Goal: Task Accomplishment & Management: Complete application form

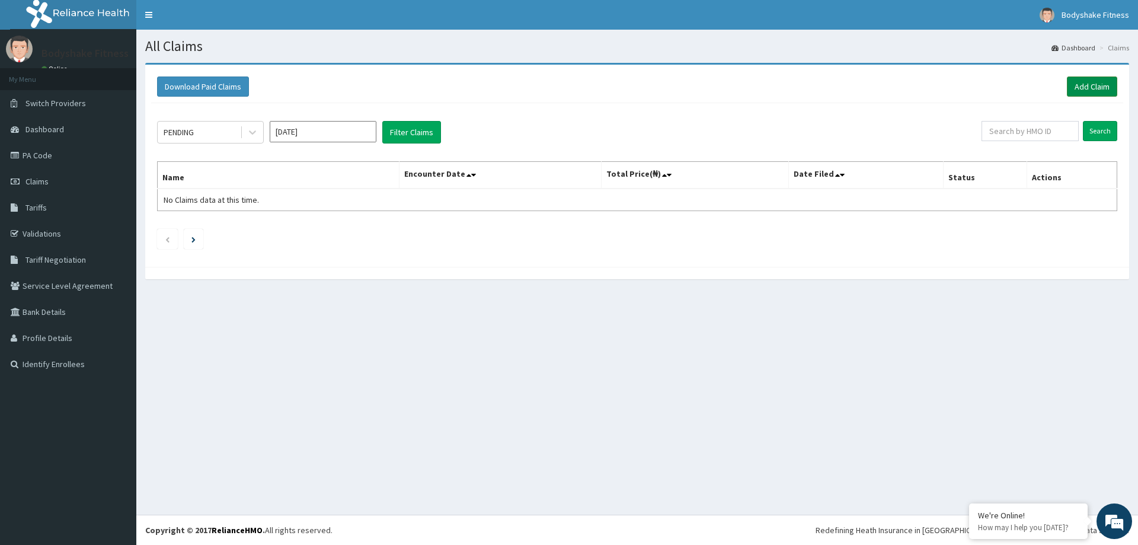
click at [1080, 85] on link "Add Claim" at bounding box center [1092, 86] width 50 height 20
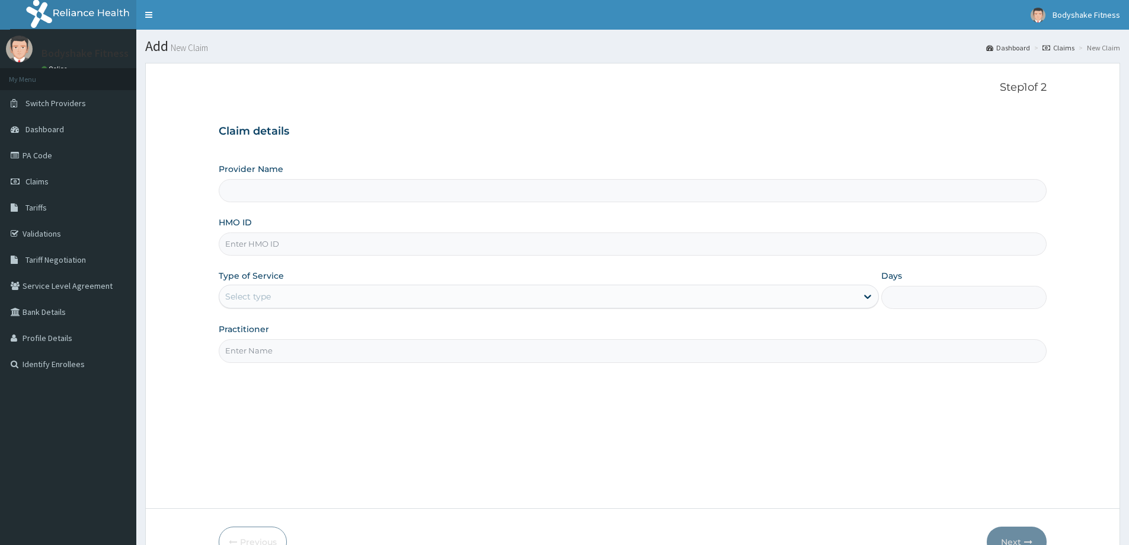
click at [327, 240] on input "HMO ID" at bounding box center [633, 243] width 828 height 23
type input "Bodyshake Fitness gym"
type input "1"
type input "PPI/10018/A"
click at [282, 362] on input "Practitioner" at bounding box center [633, 350] width 828 height 23
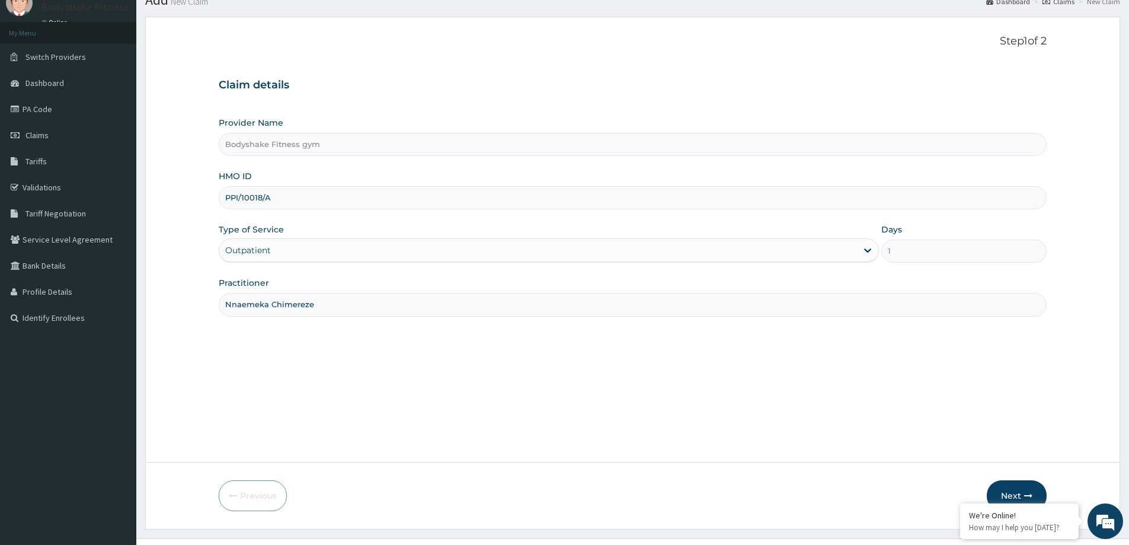
scroll to position [70, 0]
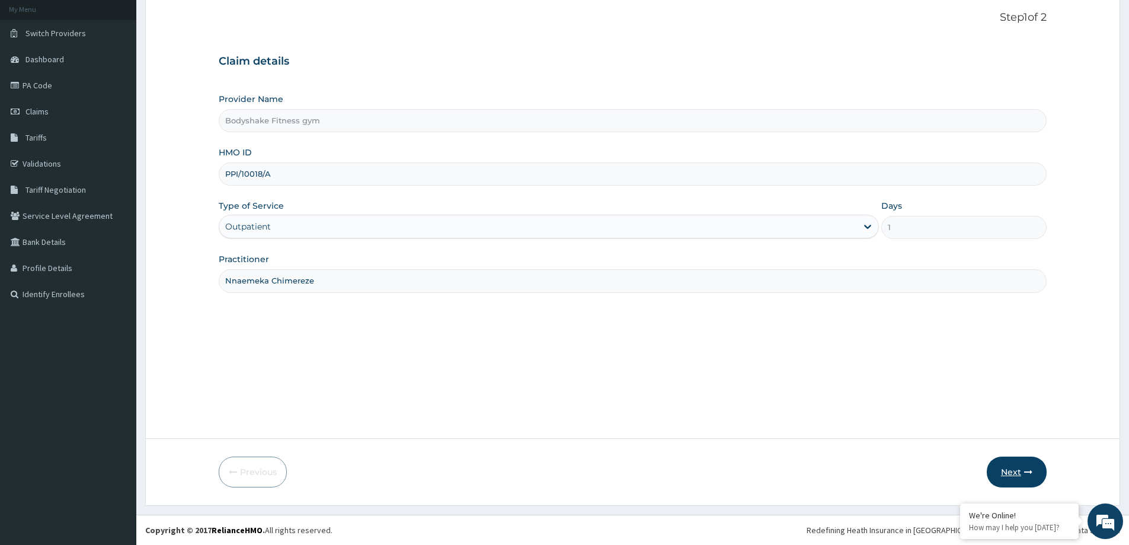
type input "Nnaemeka Chimereze"
click at [1021, 471] on button "Next" at bounding box center [1017, 472] width 60 height 31
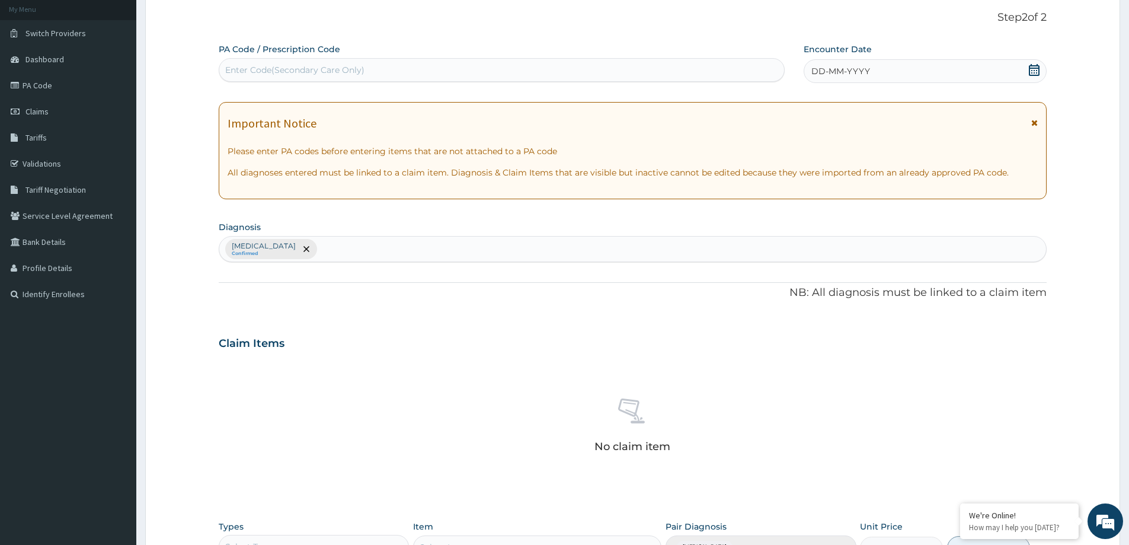
scroll to position [0, 0]
click at [377, 65] on div "Enter Code(Secondary Care Only)" at bounding box center [501, 69] width 565 height 19
type input "PA/71DF9C"
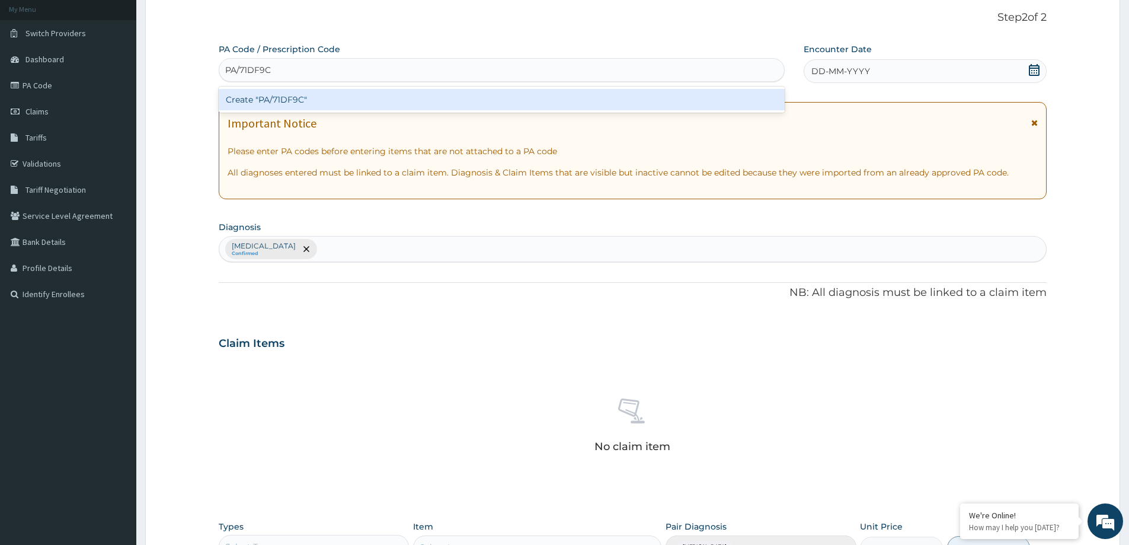
click at [423, 100] on div "Create "PA/71DF9C"" at bounding box center [502, 99] width 566 height 21
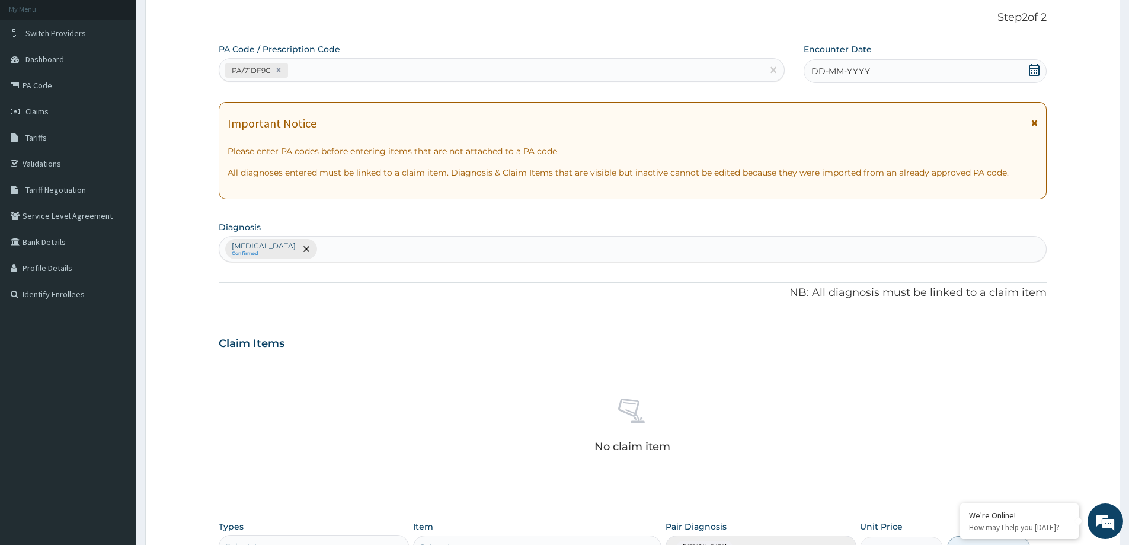
click at [854, 76] on span "DD-MM-YYYY" at bounding box center [841, 71] width 59 height 12
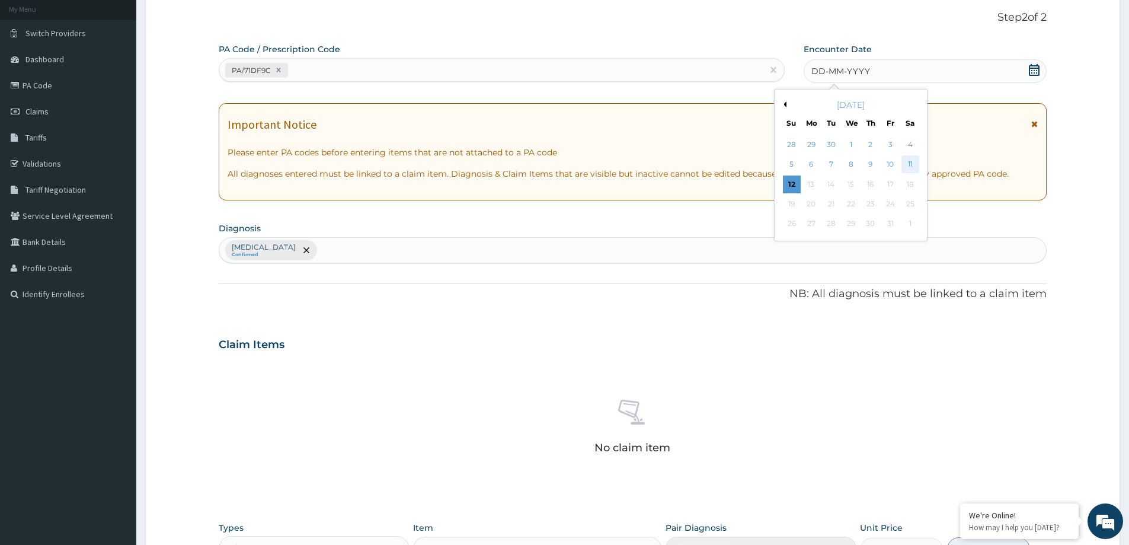
click at [906, 164] on div "11" at bounding box center [911, 165] width 18 height 18
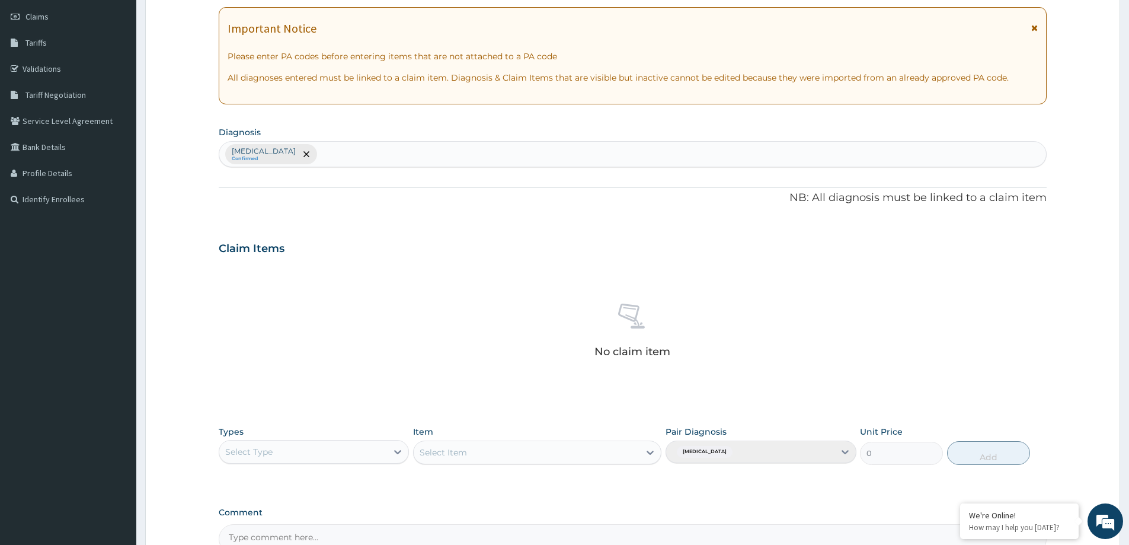
scroll to position [298, 0]
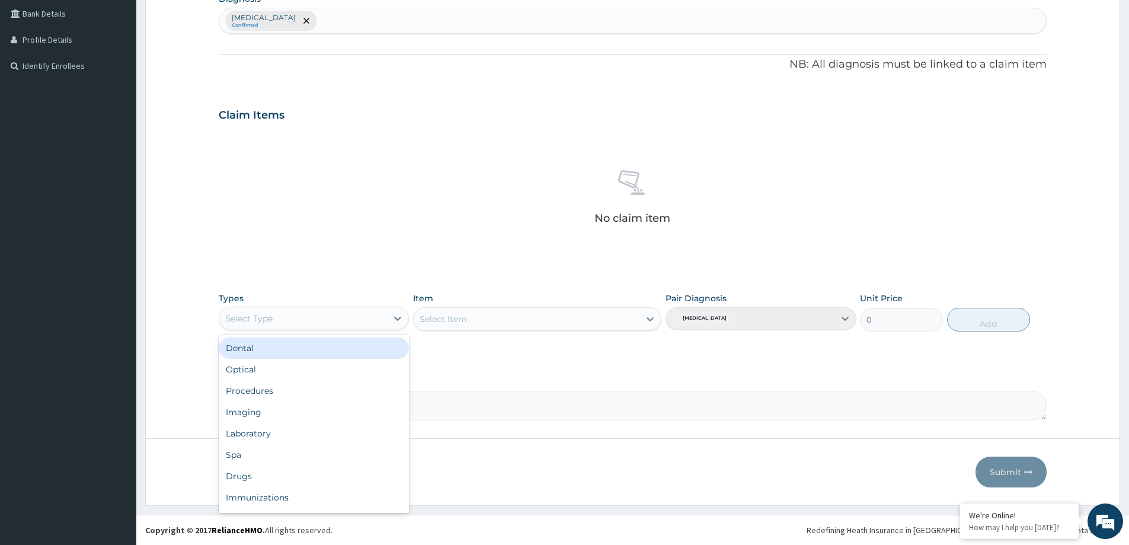
click at [387, 320] on div "Select Type" at bounding box center [303, 318] width 168 height 19
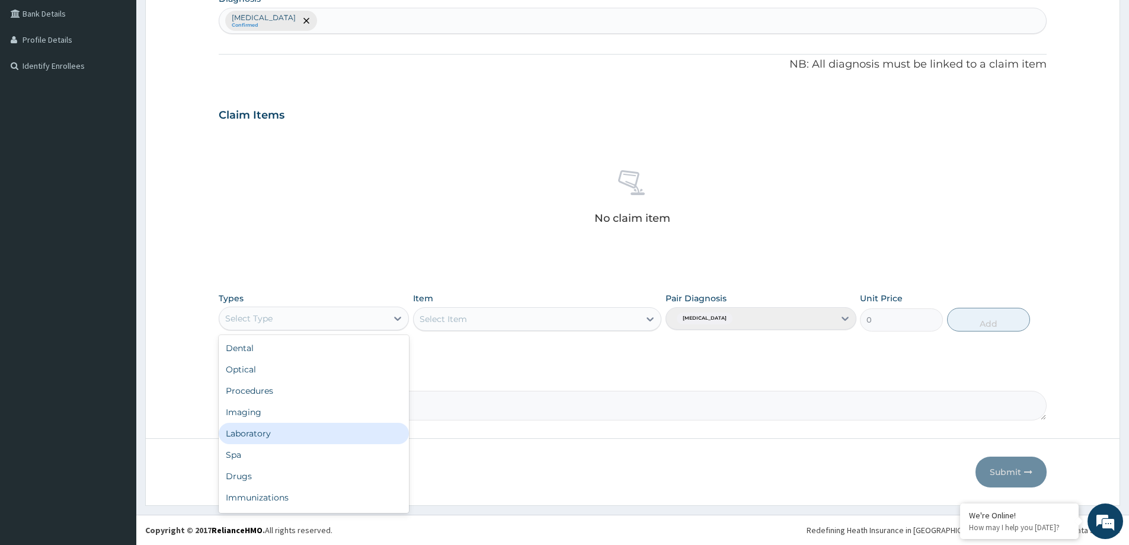
scroll to position [40, 0]
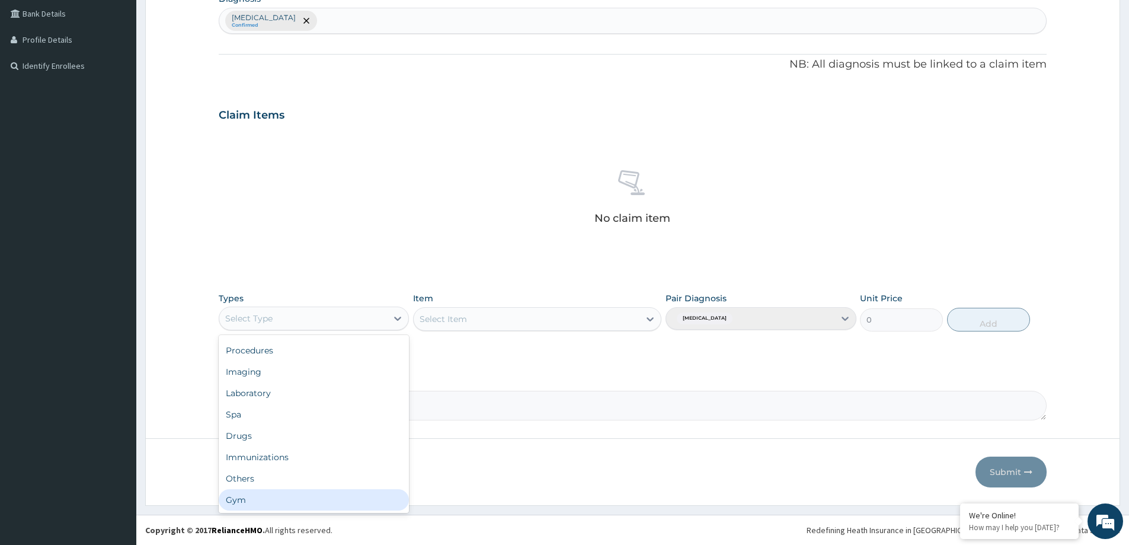
click at [318, 492] on div "Gym" at bounding box center [314, 499] width 190 height 21
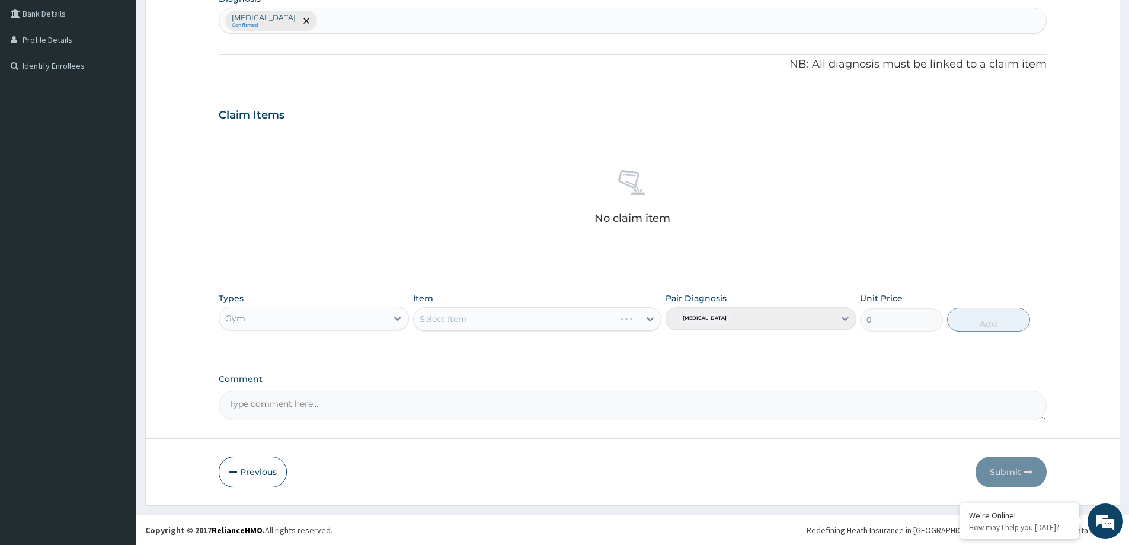
click at [640, 317] on div "Select Item" at bounding box center [537, 319] width 248 height 24
click at [649, 318] on div "Select Item" at bounding box center [537, 319] width 248 height 24
click at [649, 320] on icon at bounding box center [650, 319] width 7 height 4
click at [632, 357] on div "GYM PER SESSION" at bounding box center [537, 348] width 248 height 21
click at [1012, 324] on button "Add" at bounding box center [988, 320] width 83 height 24
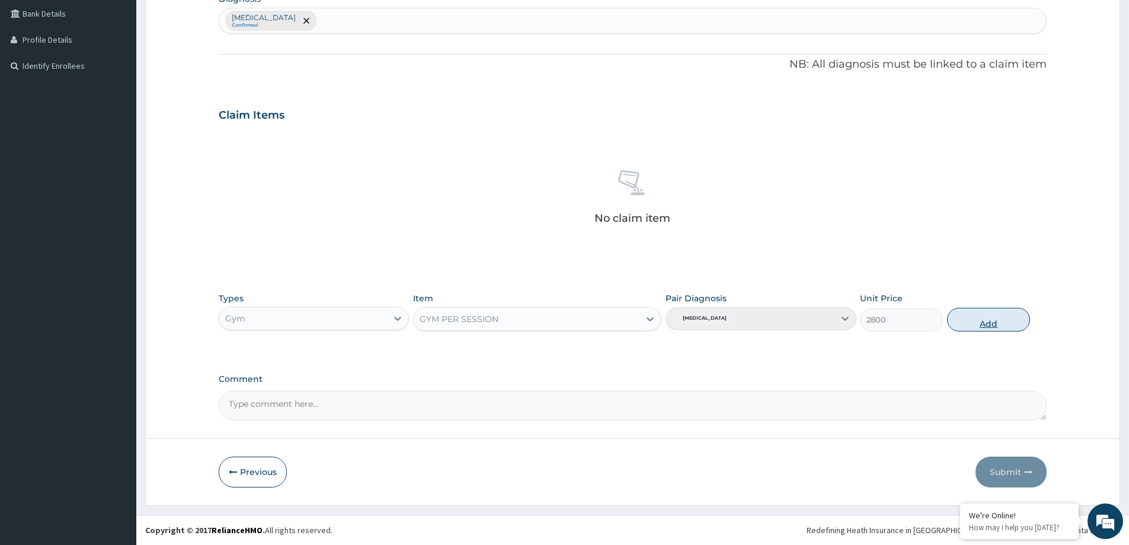
type input "0"
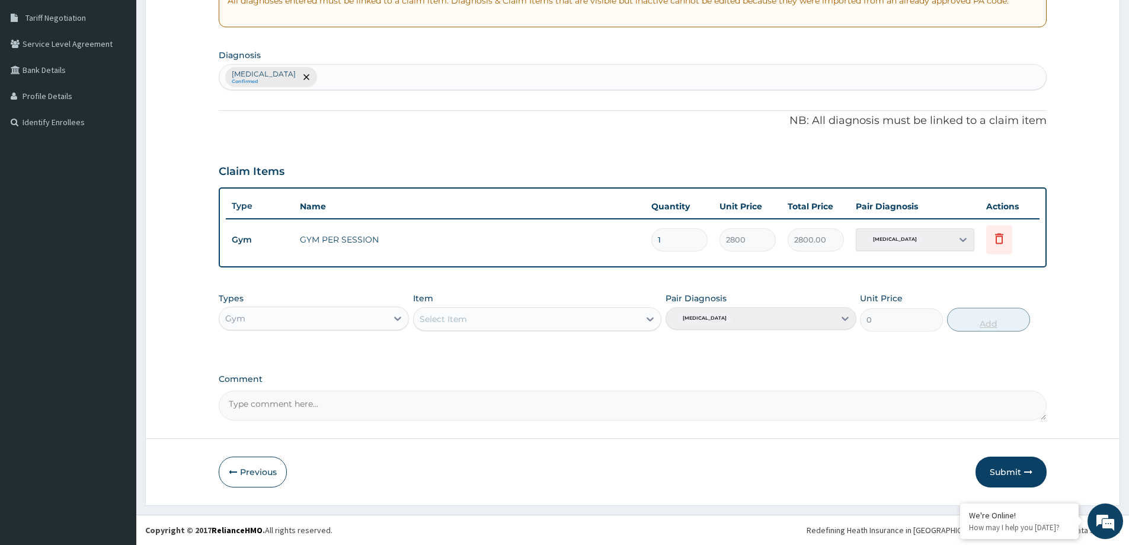
scroll to position [242, 0]
click at [1023, 463] on button "Submit" at bounding box center [1011, 472] width 71 height 31
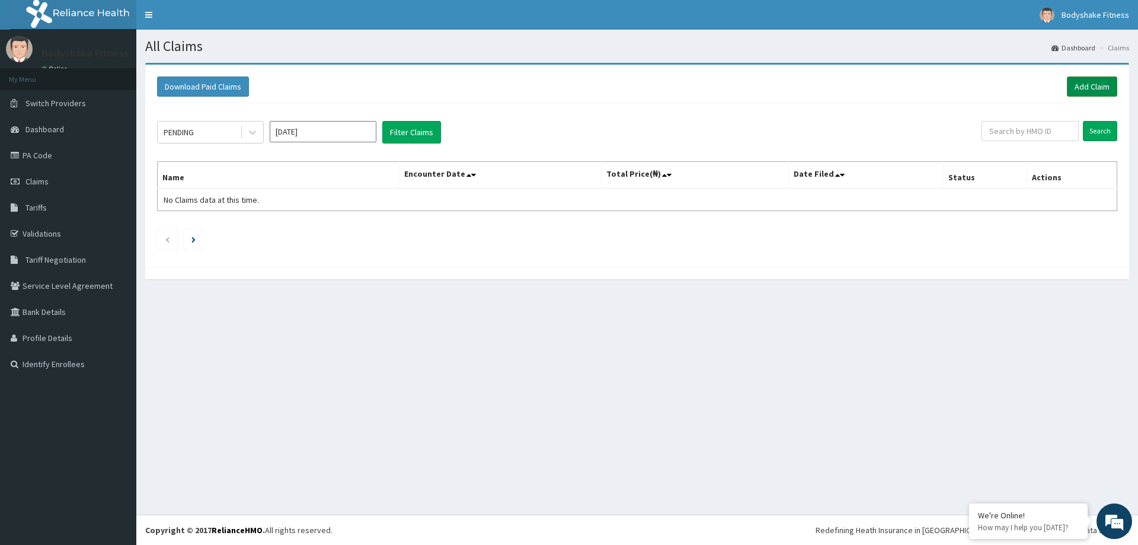
click at [1092, 84] on link "Add Claim" at bounding box center [1092, 86] width 50 height 20
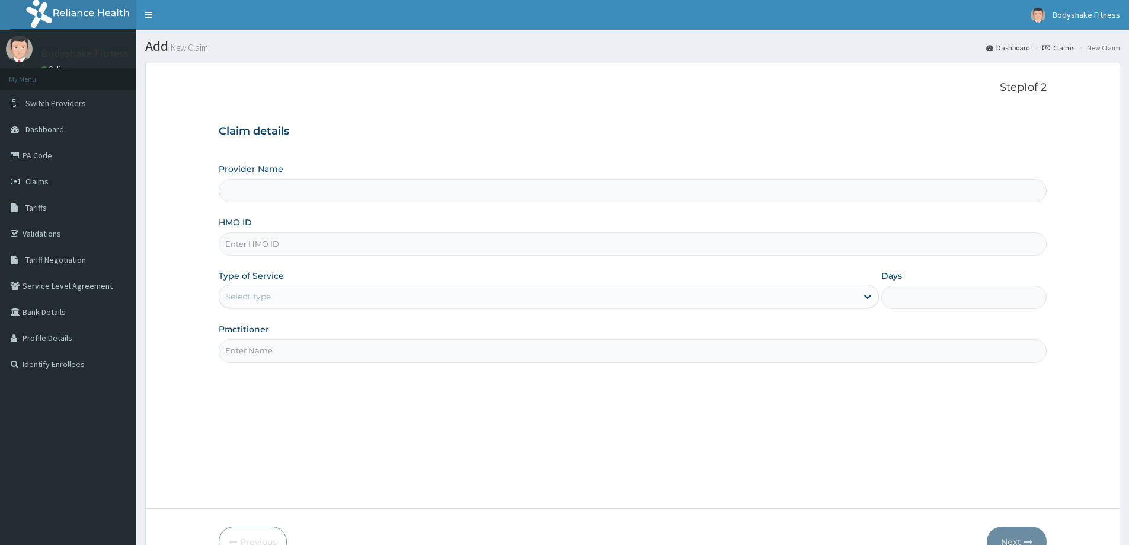
click at [364, 250] on input "HMO ID" at bounding box center [633, 243] width 828 height 23
type input "PPI/10018/E"
type input "Bodyshake Fitness gym"
type input "1"
type input "PPI/10018/A"
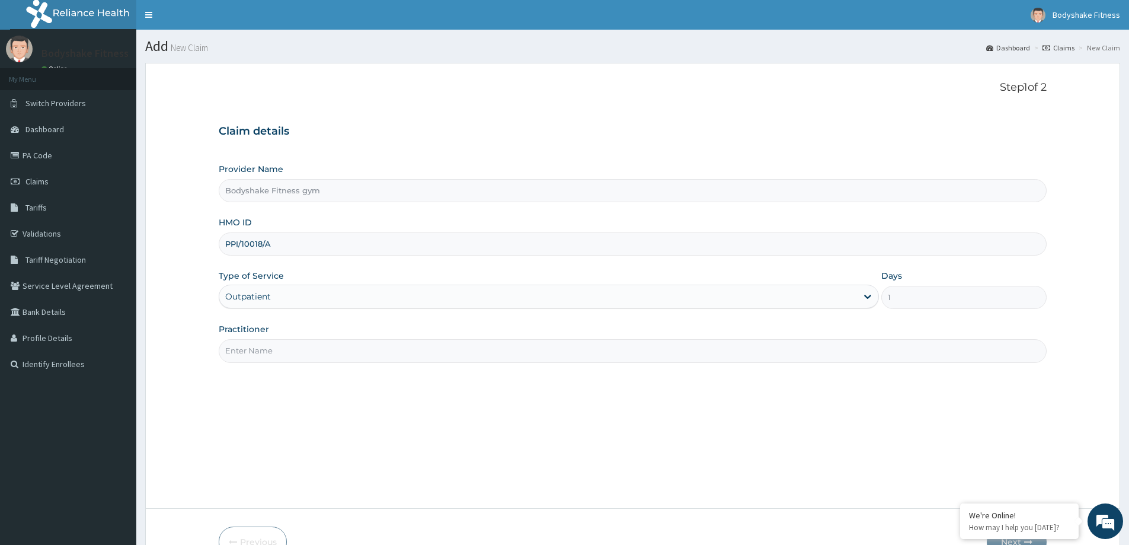
click at [293, 355] on input "Practitioner" at bounding box center [633, 350] width 828 height 23
click at [293, 355] on input "Nnaemeka" at bounding box center [633, 350] width 828 height 23
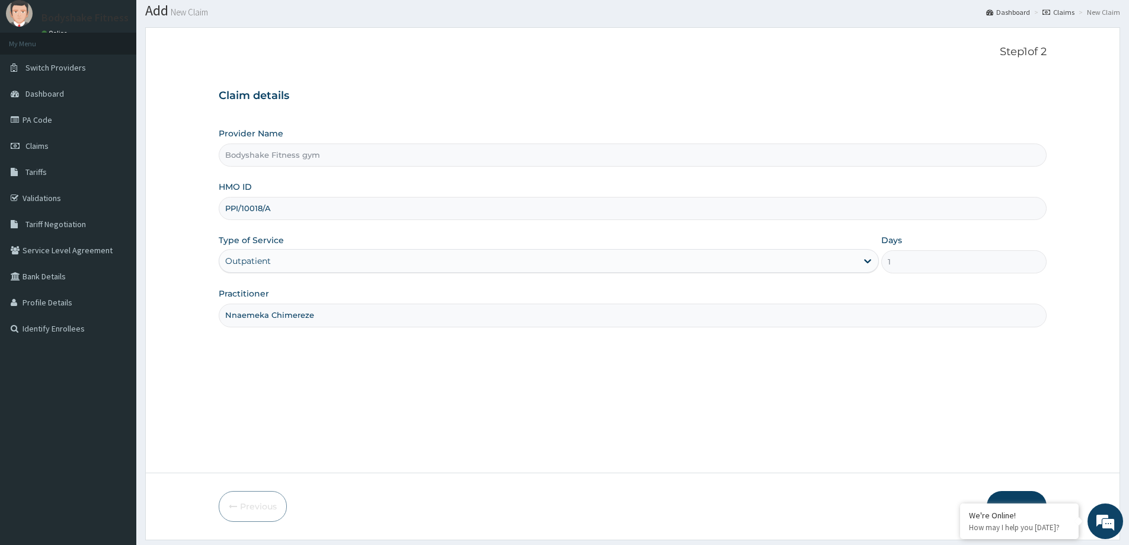
scroll to position [70, 0]
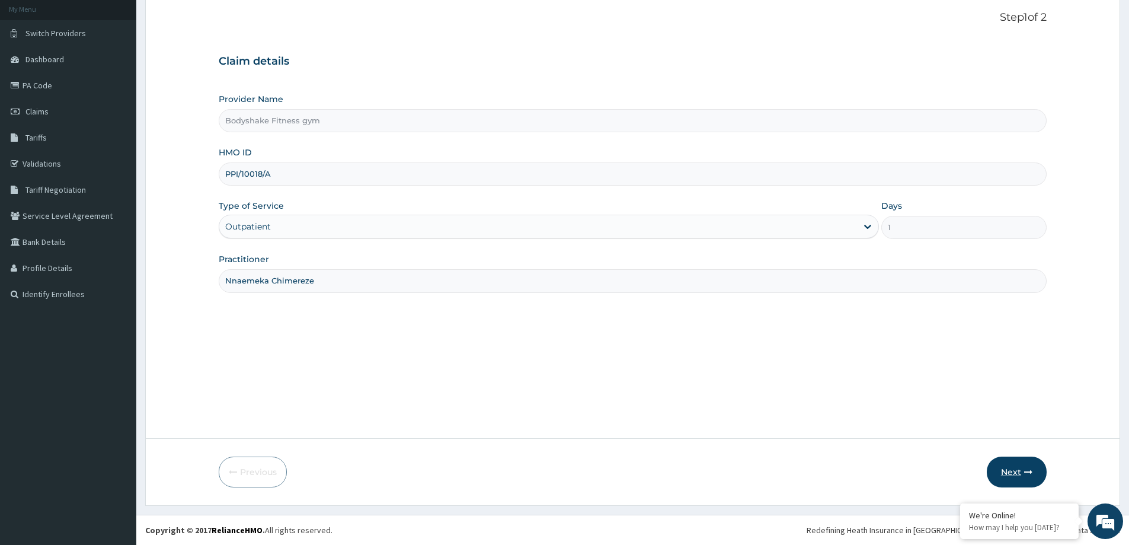
type input "Nnaemeka Chimereze"
click at [1008, 469] on button "Next" at bounding box center [1017, 472] width 60 height 31
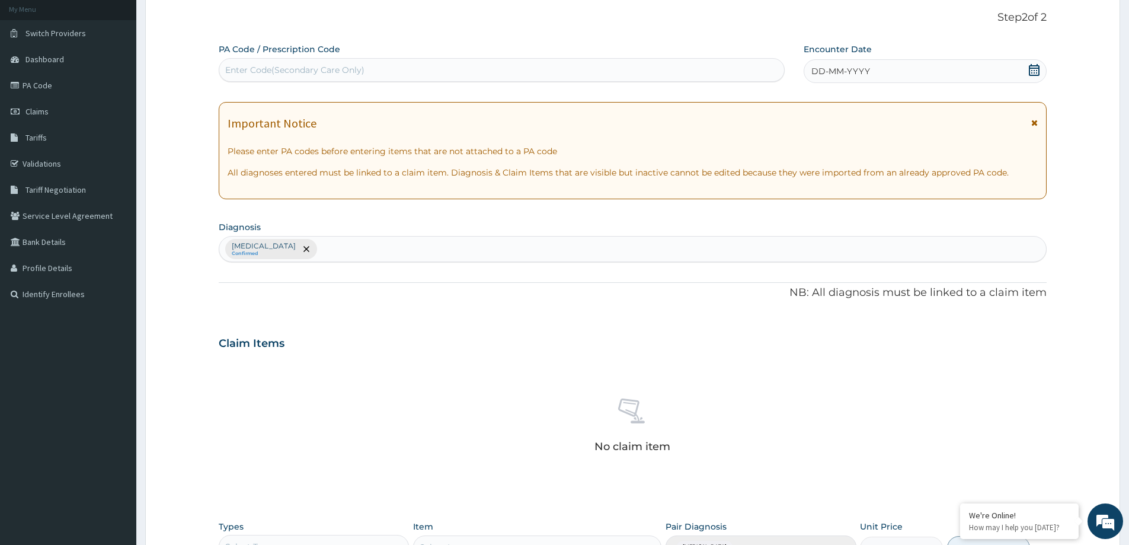
click at [384, 72] on div "Enter Code(Secondary Care Only)" at bounding box center [501, 69] width 565 height 19
type input "PA/E94509"
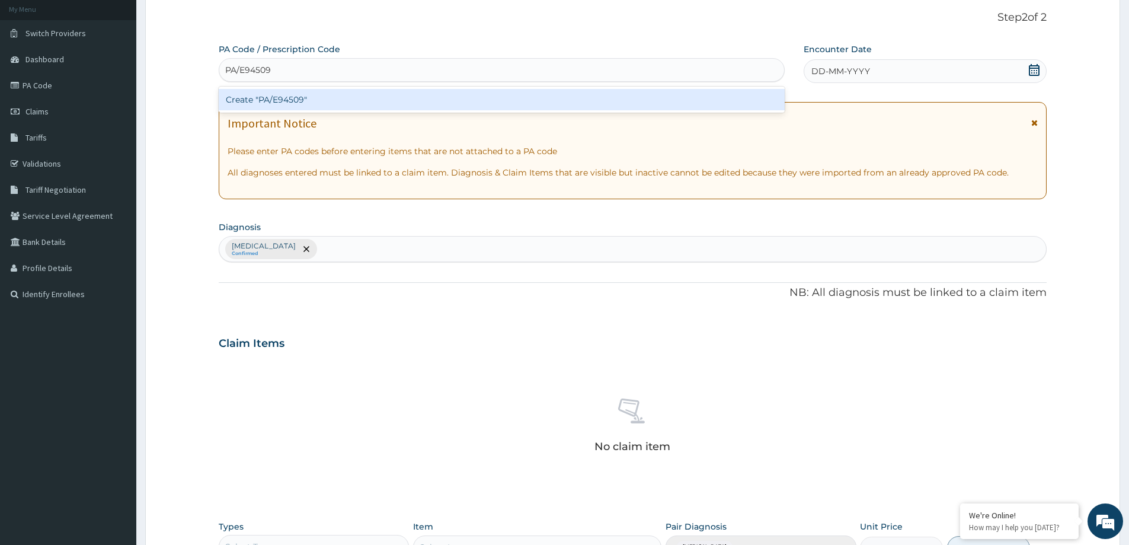
click at [538, 105] on div "Create "PA/E94509"" at bounding box center [502, 99] width 566 height 21
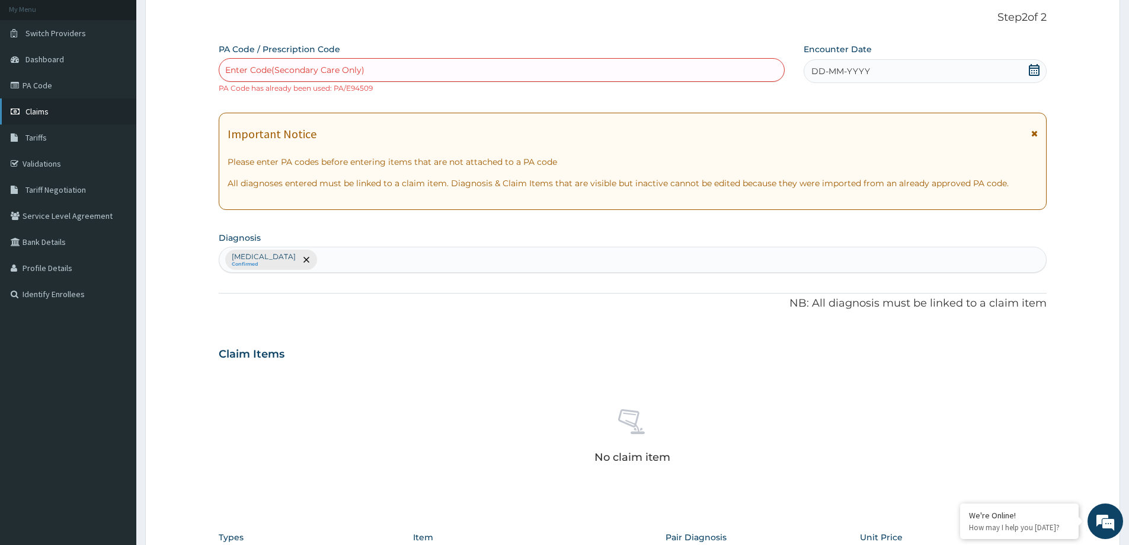
click at [50, 112] on link "Claims" at bounding box center [68, 111] width 136 height 26
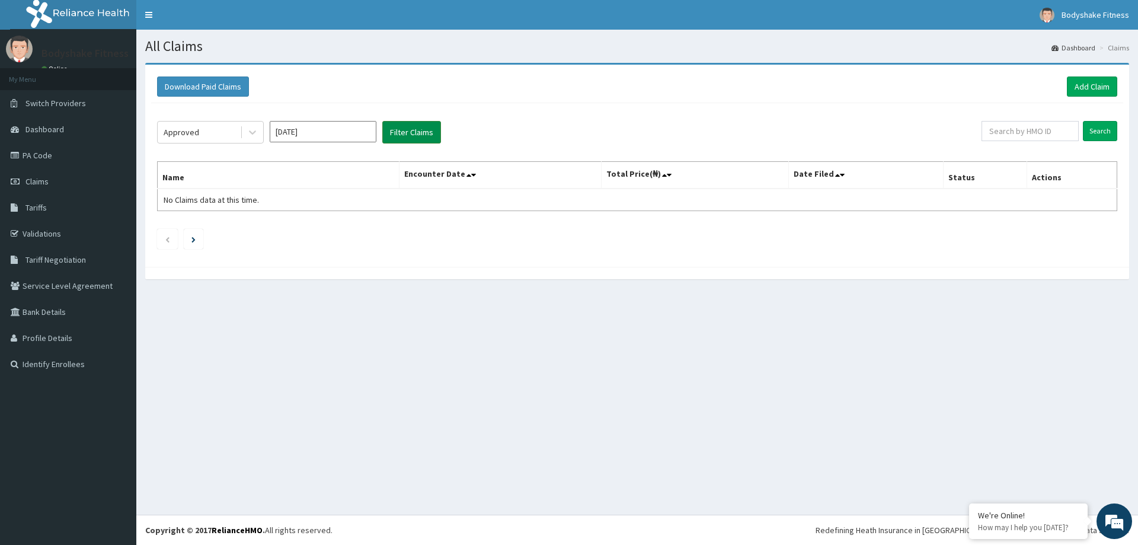
click at [410, 134] on button "Filter Claims" at bounding box center [411, 132] width 59 height 23
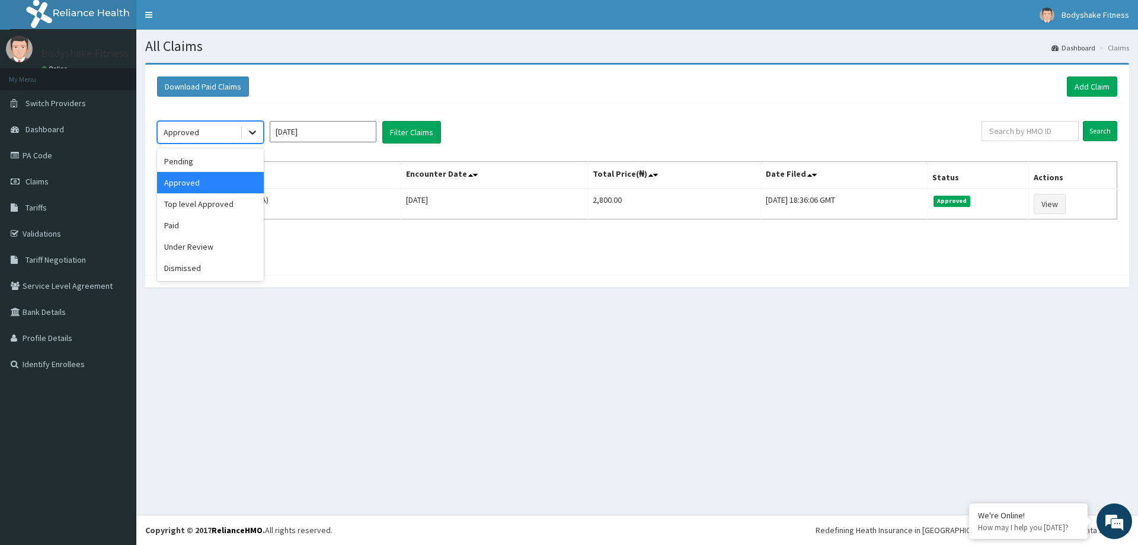
click at [254, 133] on icon at bounding box center [252, 133] width 7 height 4
click at [225, 200] on div "Top level Approved" at bounding box center [210, 203] width 107 height 21
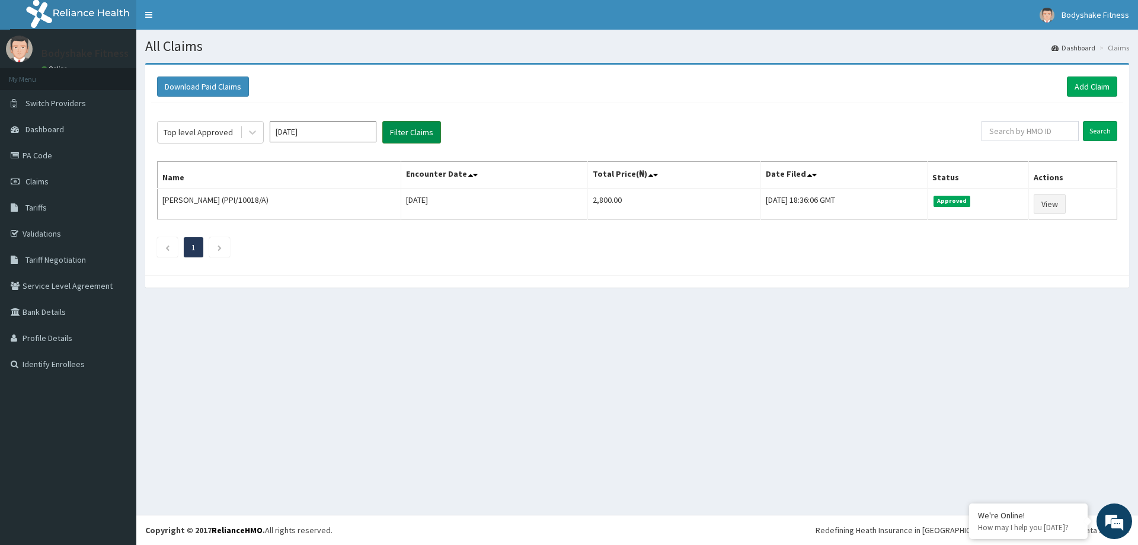
click at [423, 136] on button "Filter Claims" at bounding box center [411, 132] width 59 height 23
